Goal: Navigation & Orientation: Find specific page/section

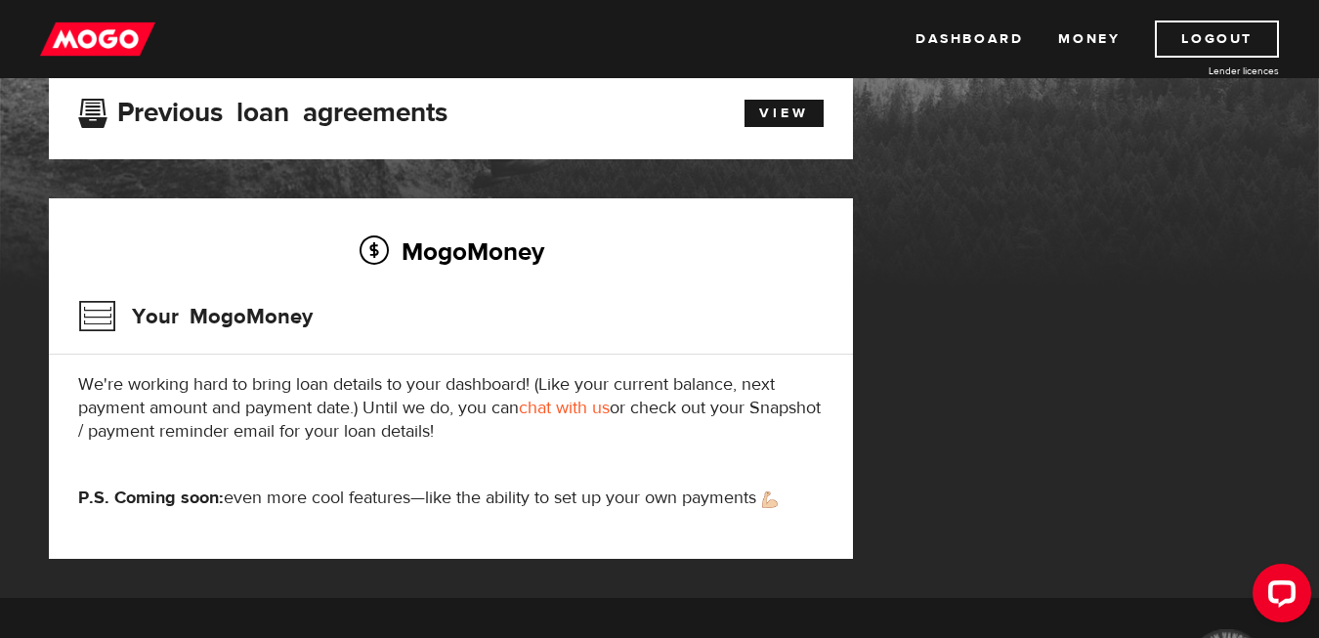
scroll to position [137, 0]
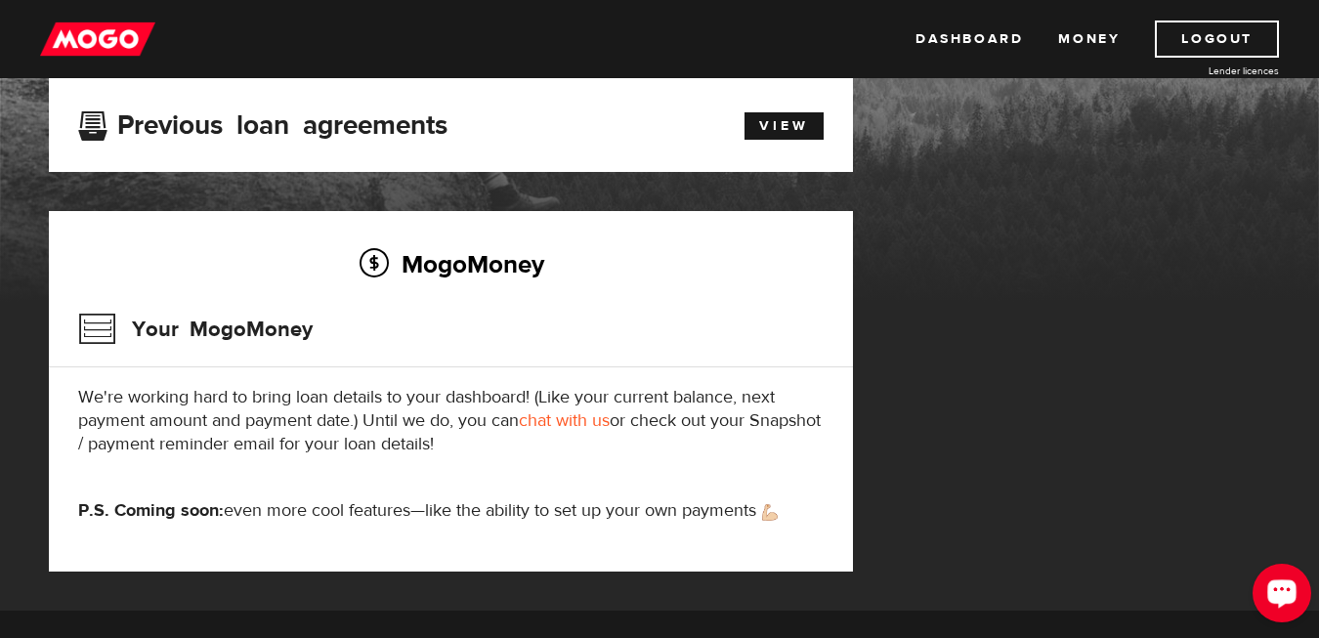
click at [1269, 575] on button "Open LiveChat chat widget" at bounding box center [1282, 593] width 59 height 59
click at [991, 36] on link "Dashboard" at bounding box center [968, 39] width 107 height 37
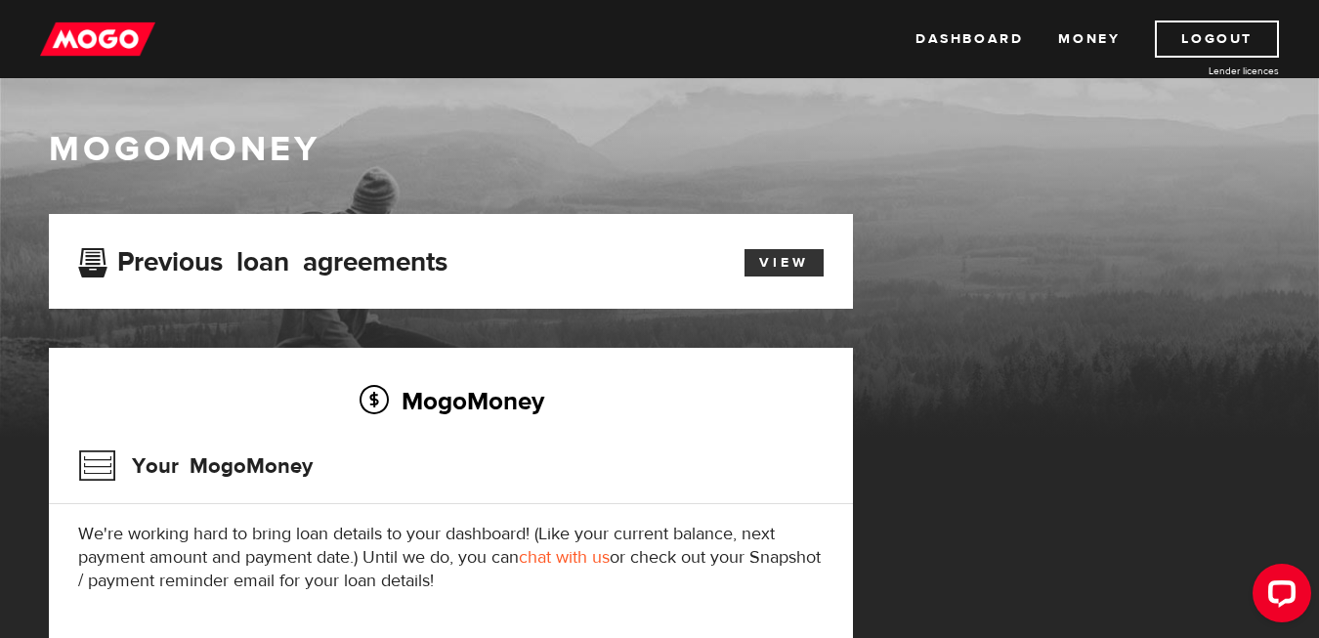
click at [767, 255] on link "View" at bounding box center [784, 262] width 79 height 27
click at [997, 42] on link "Dashboard" at bounding box center [968, 39] width 107 height 37
click at [934, 33] on link "Dashboard" at bounding box center [968, 39] width 107 height 37
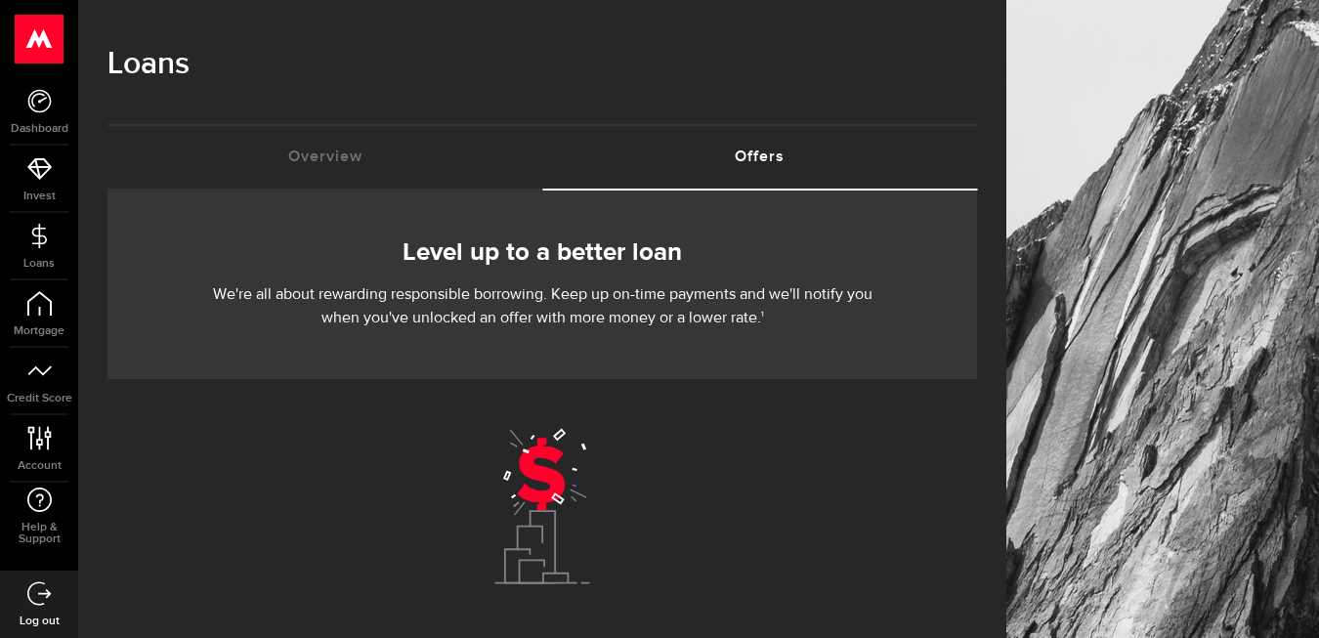
click at [776, 157] on link "Offers (requires attention)" at bounding box center [759, 157] width 435 height 63
click at [372, 159] on link "Overview (requires attention)" at bounding box center [324, 157] width 435 height 63
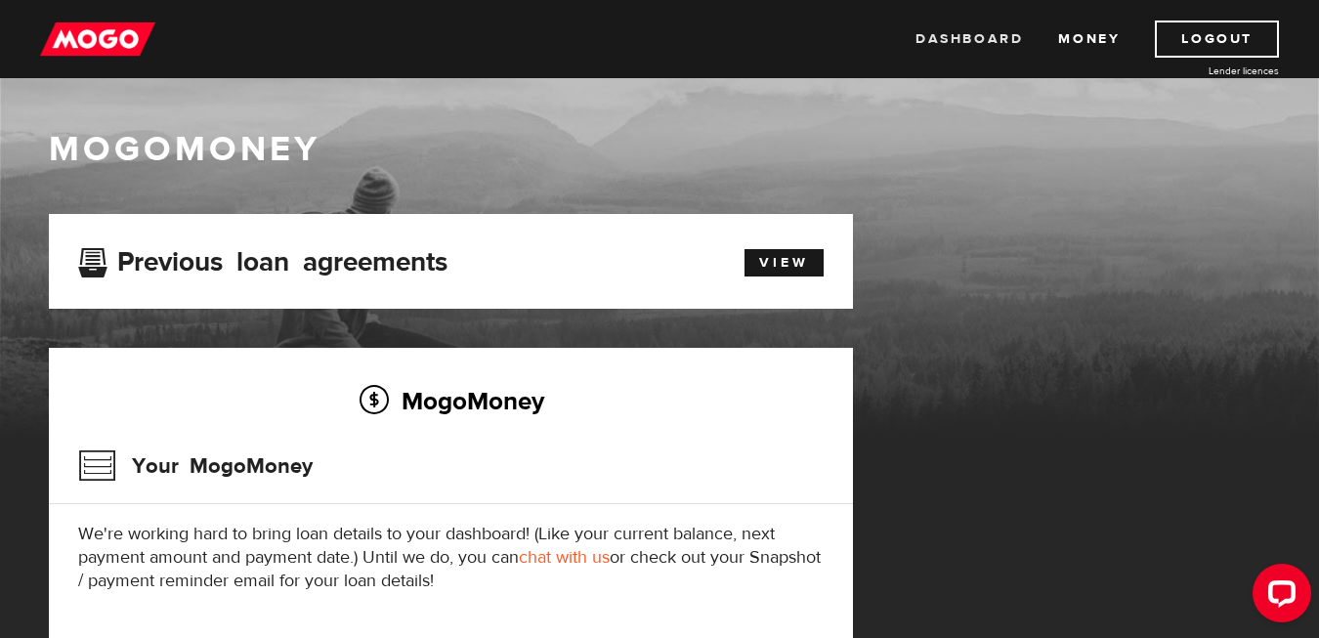
click at [977, 46] on link "Dashboard" at bounding box center [968, 39] width 107 height 37
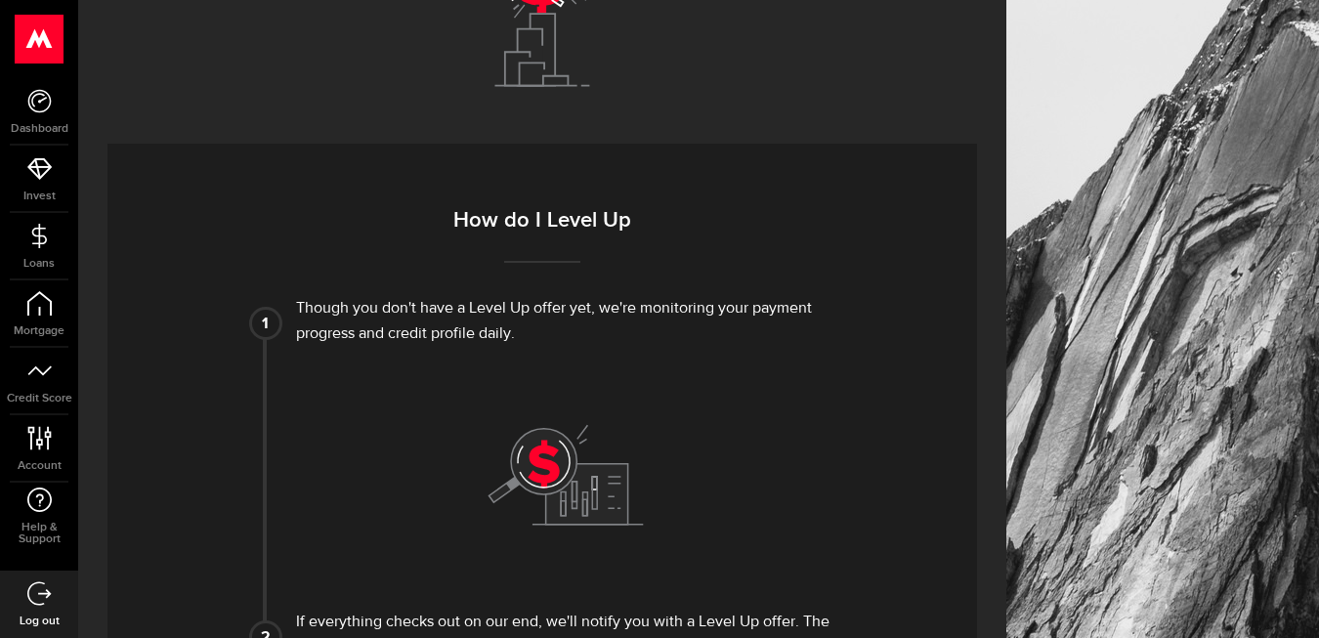
scroll to position [515, 0]
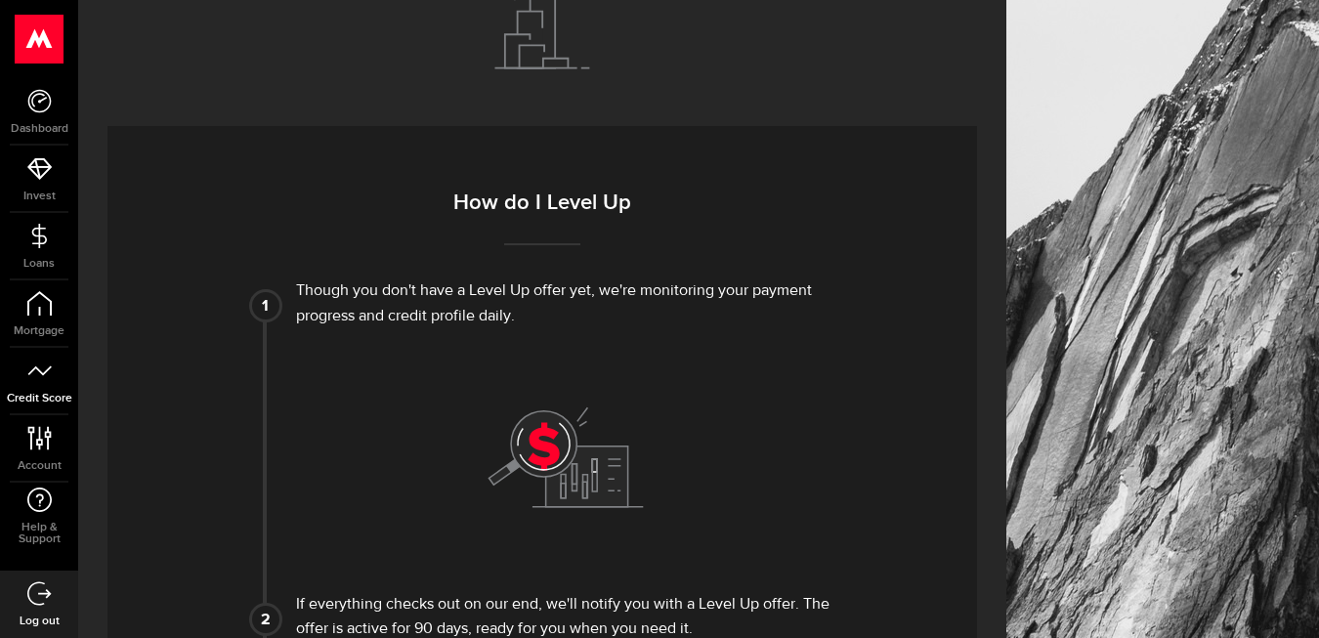
click at [42, 399] on span "Credit Score" at bounding box center [39, 399] width 78 height 12
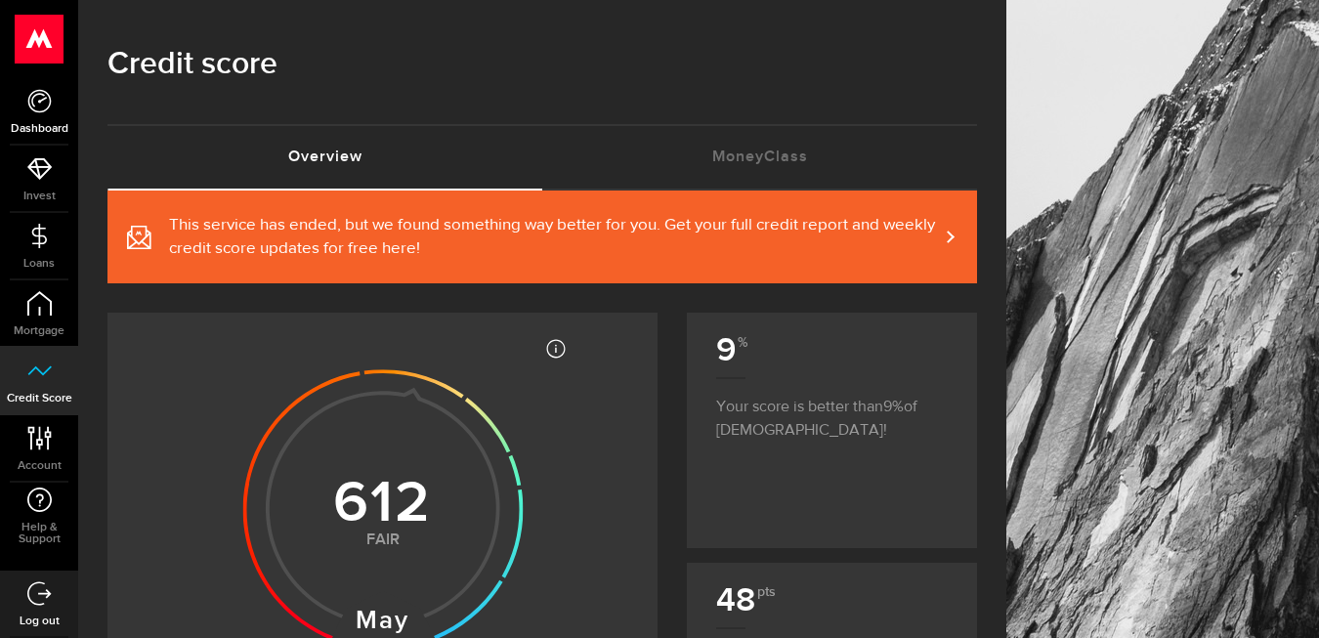
click at [43, 119] on link "Dashboard" at bounding box center [39, 111] width 78 height 66
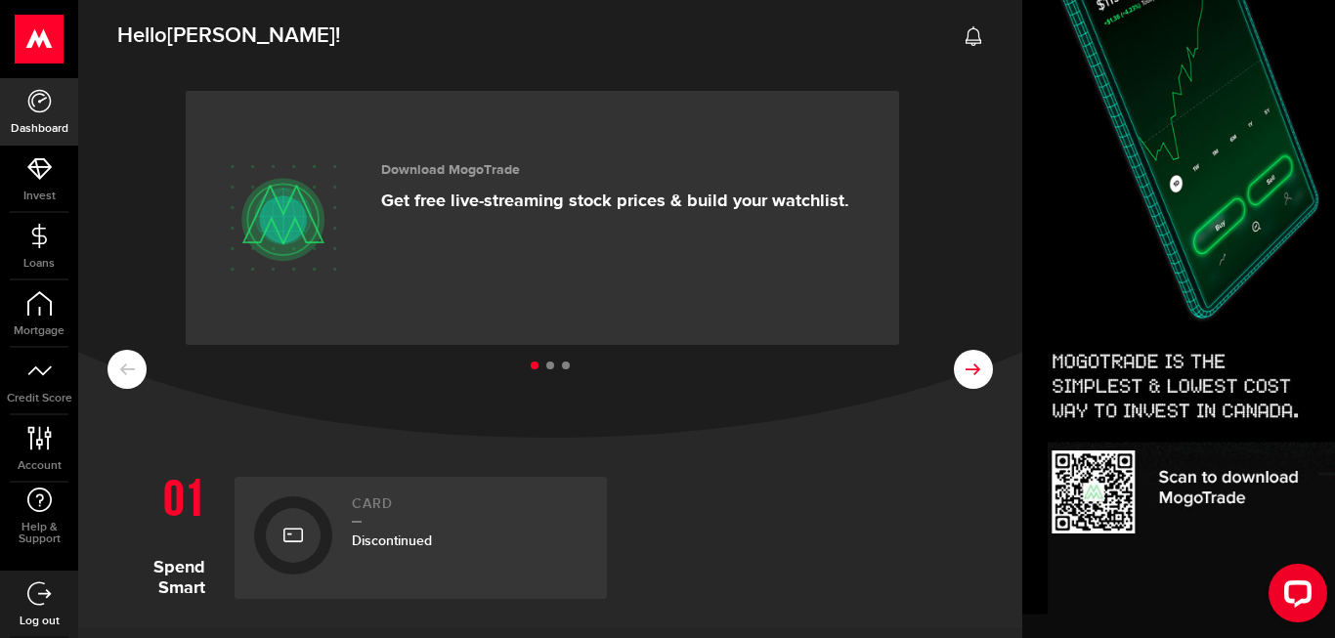
click at [965, 363] on use at bounding box center [972, 369] width 15 height 12
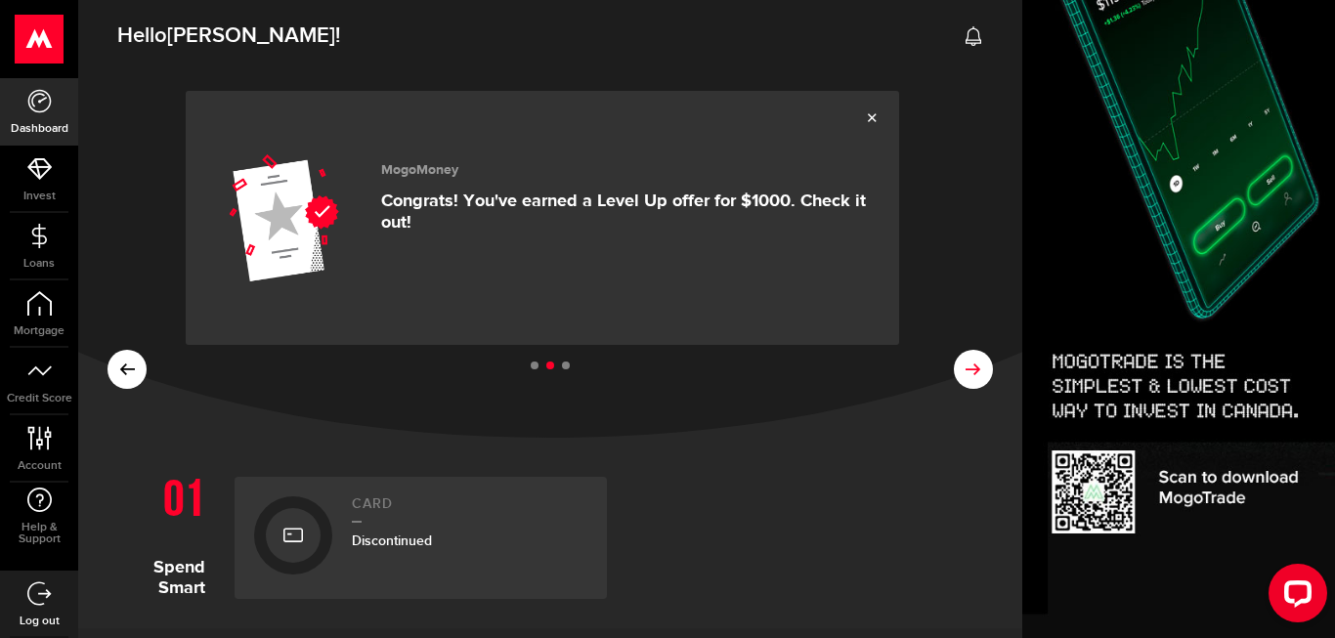
click at [965, 363] on use at bounding box center [972, 369] width 15 height 12
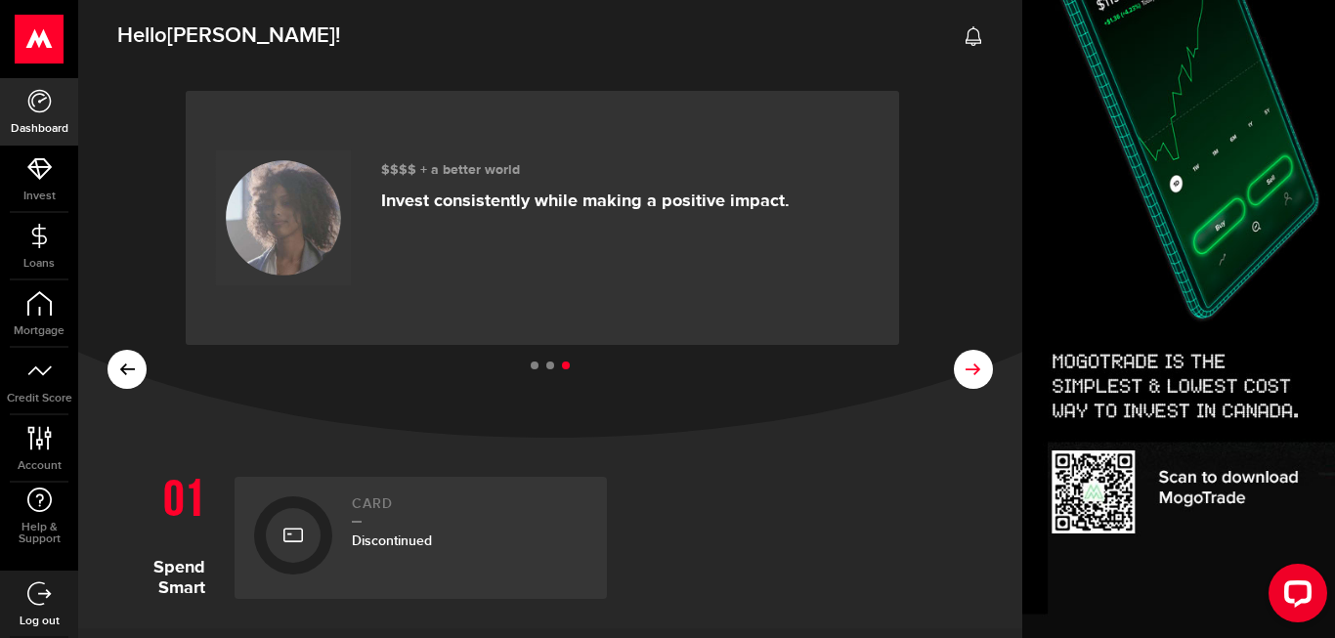
click at [960, 218] on div "Download MogoTrade Get free live-streaming stock prices & build your watchlist.…" at bounding box center [550, 251] width 944 height 371
click at [963, 37] on icon at bounding box center [973, 36] width 20 height 20
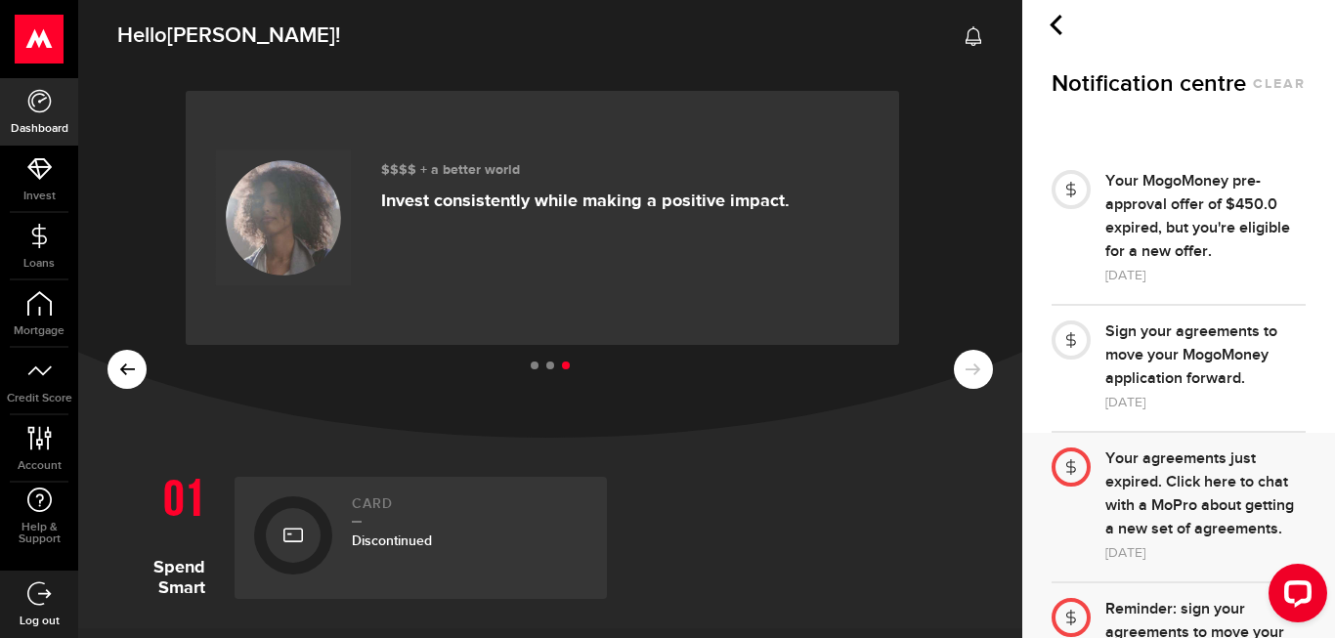
click at [1055, 29] on use at bounding box center [1055, 25] width 13 height 21
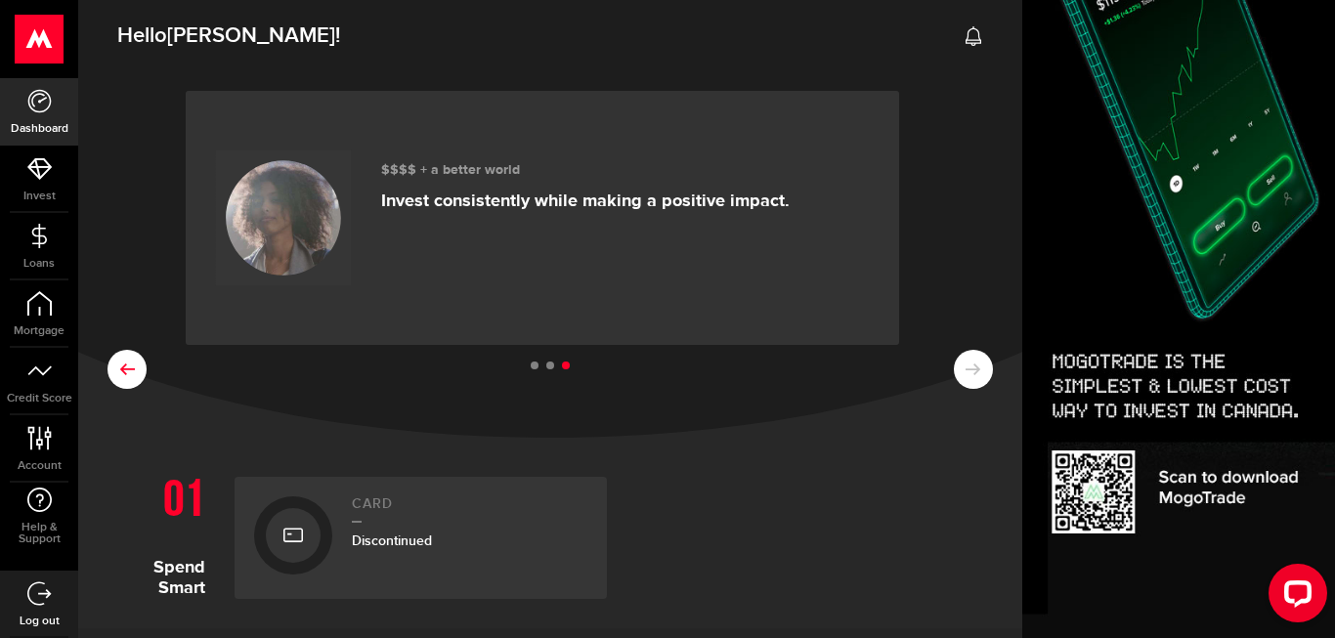
click at [127, 350] on button at bounding box center [126, 369] width 39 height 39
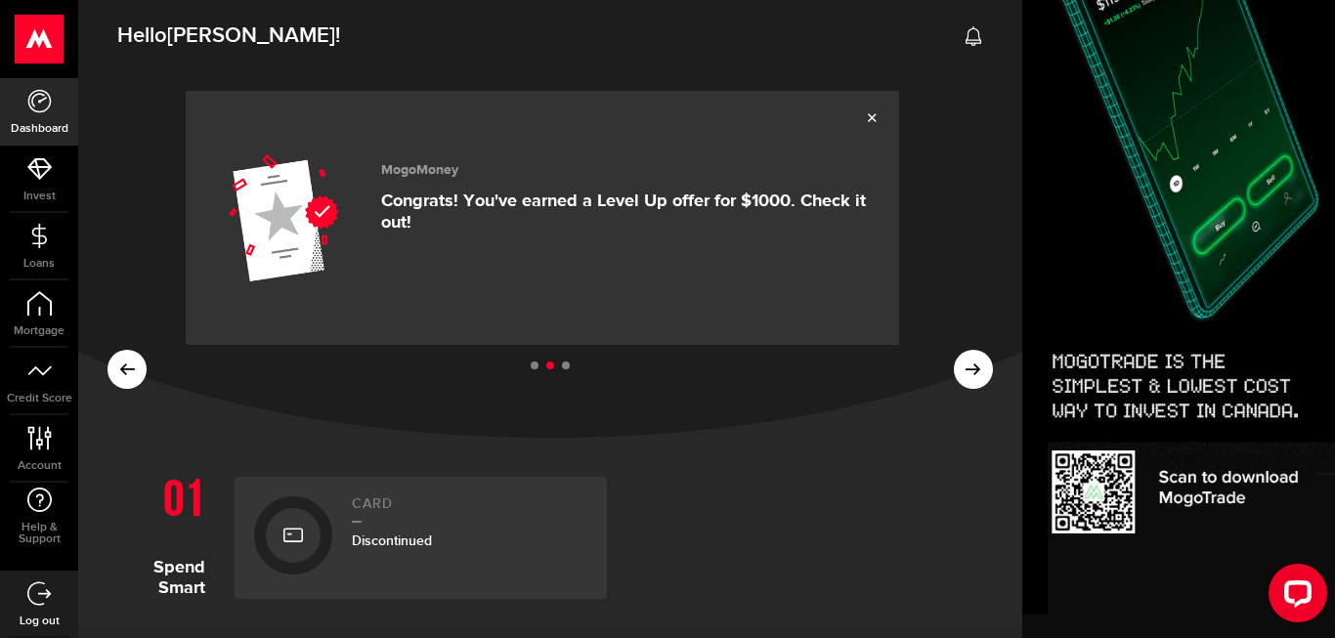
click at [39, 589] on icon at bounding box center [39, 593] width 24 height 24
